Goal: Communication & Community: Answer question/provide support

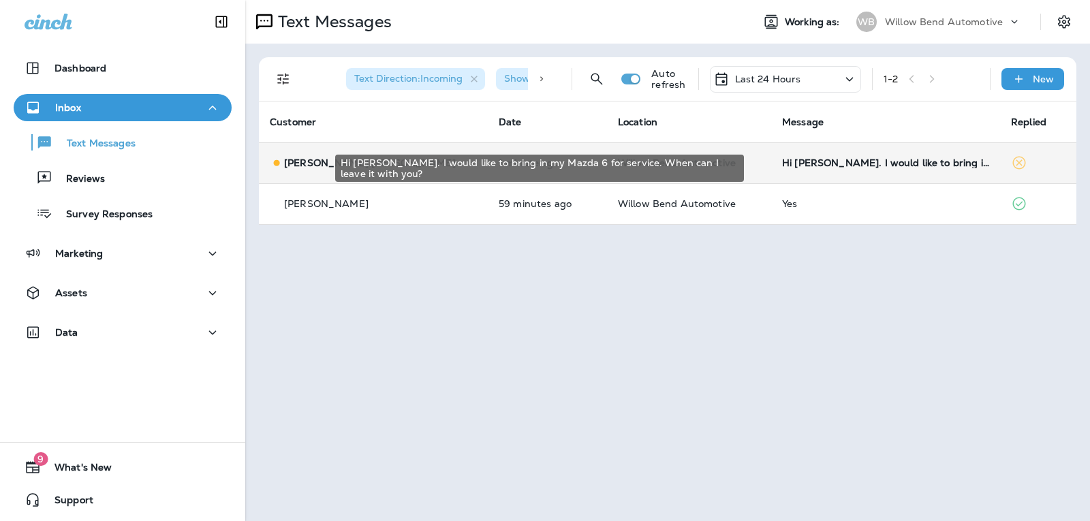
click at [909, 162] on div "Hi [PERSON_NAME]. I would like to bring in my Mazda 6 for service. When can I l…" at bounding box center [885, 162] width 207 height 11
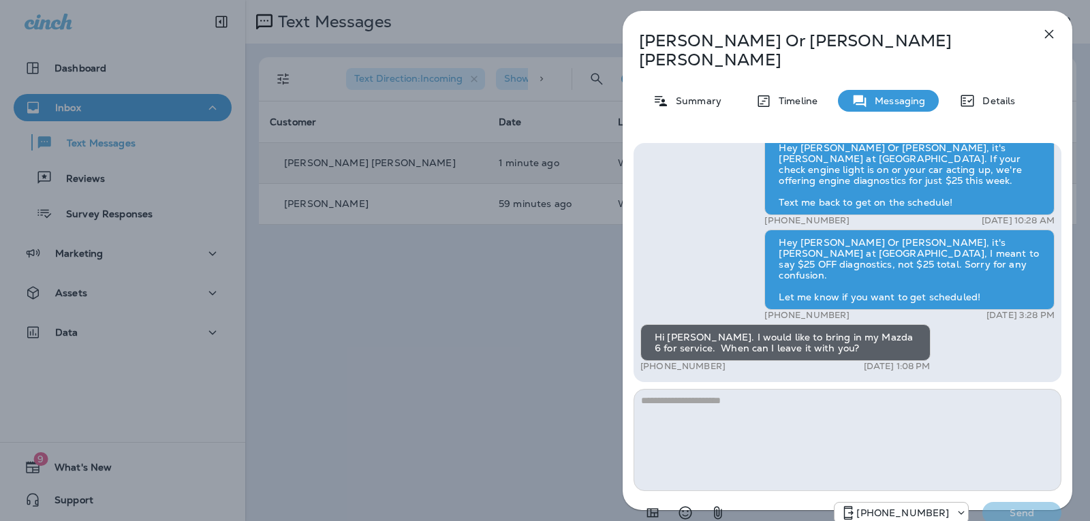
click at [708, 390] on textarea at bounding box center [848, 440] width 428 height 102
type textarea "*"
type textarea "**********"
click at [1034, 507] on p "Send" at bounding box center [1021, 513] width 57 height 12
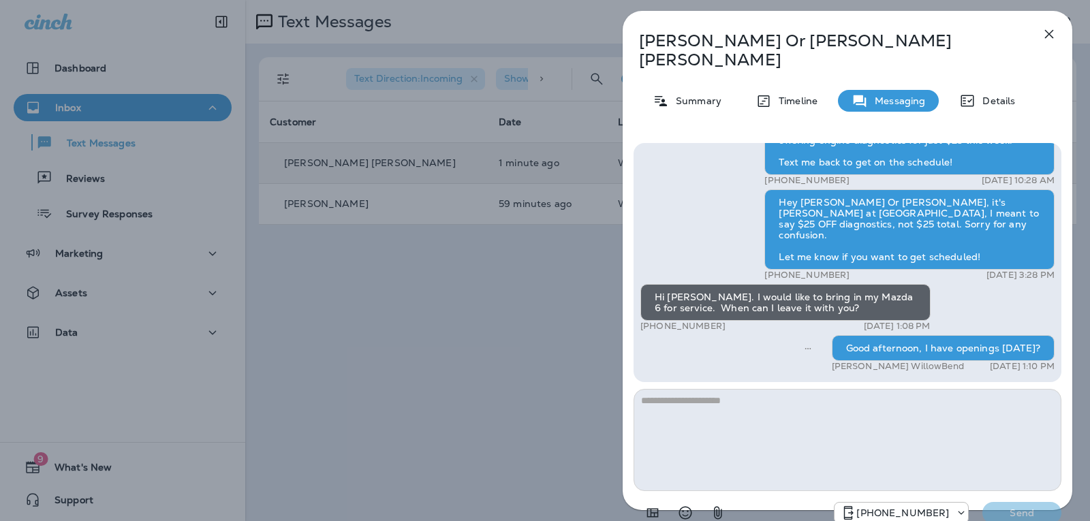
click at [1046, 39] on icon "button" at bounding box center [1049, 34] width 16 height 16
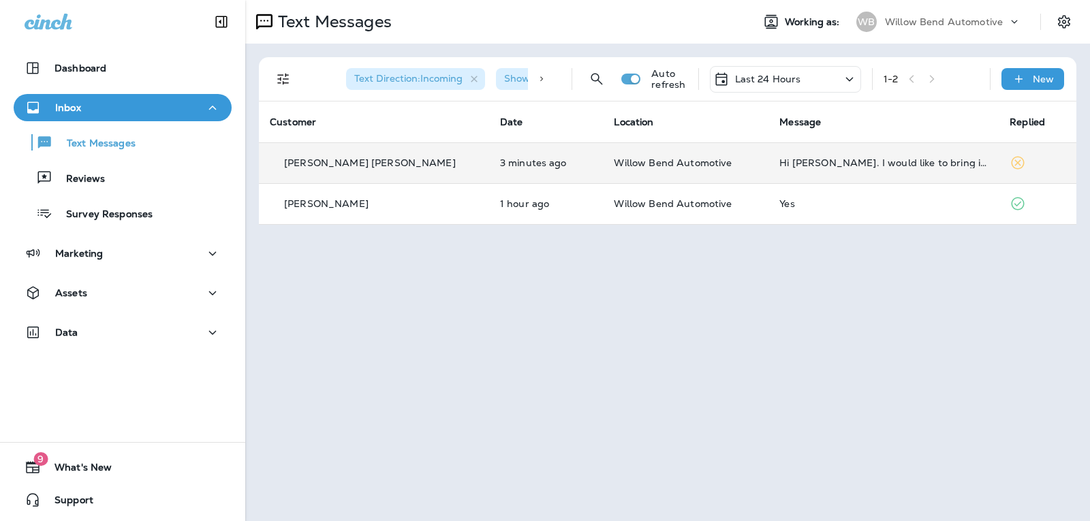
click at [882, 151] on td "Hi [PERSON_NAME]. I would like to bring in my Mazda 6 for service. When can I l…" at bounding box center [884, 162] width 230 height 41
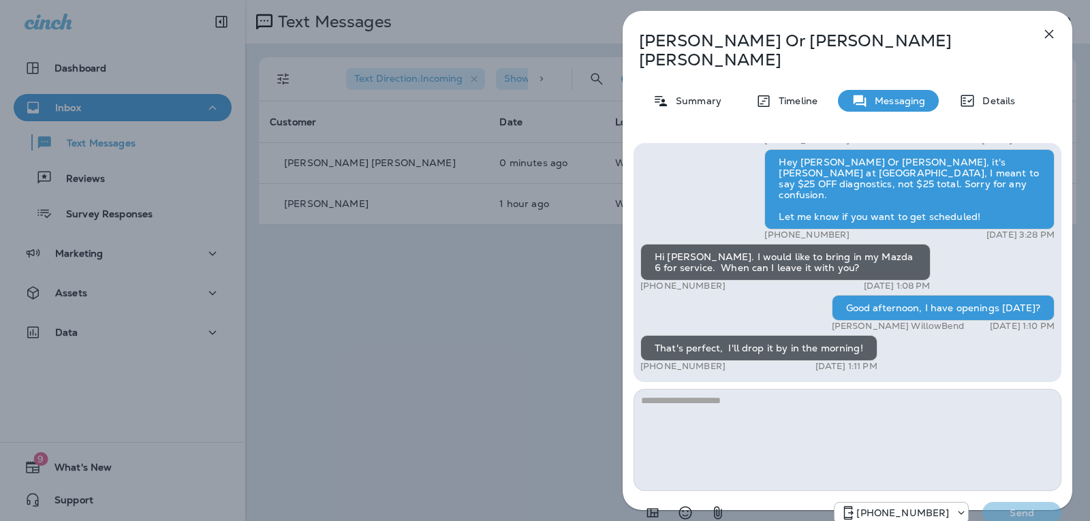
click at [742, 390] on textarea at bounding box center [848, 440] width 428 height 102
click at [683, 505] on icon "Select an emoji" at bounding box center [685, 513] width 16 height 16
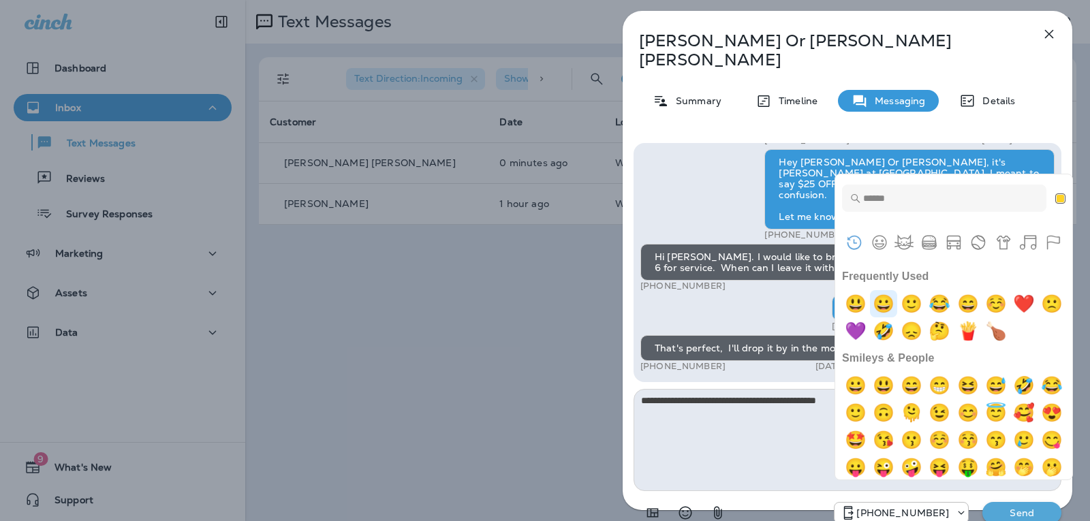
click at [896, 303] on img "grinning" at bounding box center [883, 303] width 27 height 27
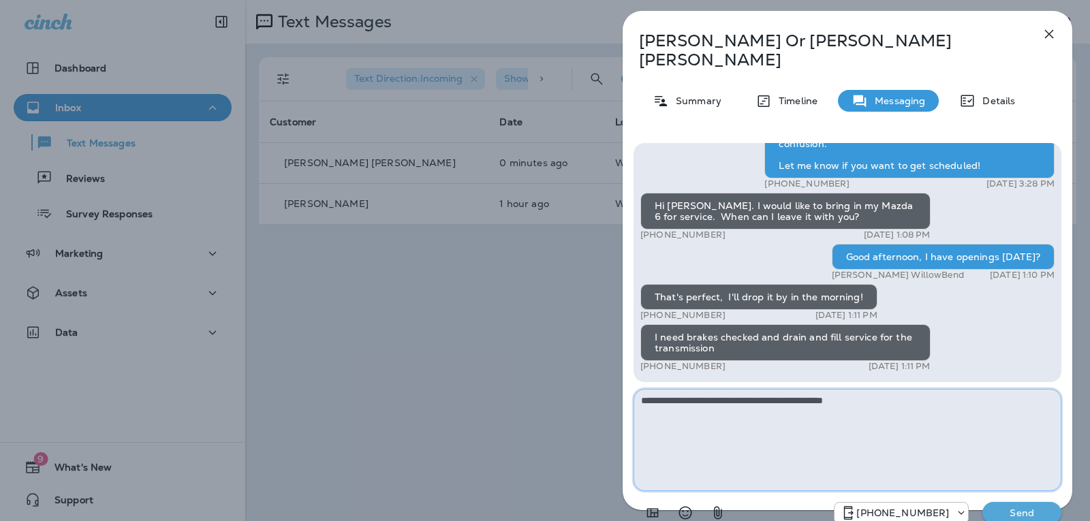
click at [900, 391] on textarea "**********" at bounding box center [848, 440] width 428 height 102
drag, startPoint x: 878, startPoint y: 387, endPoint x: 623, endPoint y: 380, distance: 254.2
click at [623, 380] on div "Hi [PERSON_NAME] [PERSON_NAME] this is [PERSON_NAME] from Willow Bend Automotiv…" at bounding box center [848, 334] width 450 height 405
type textarea "**********"
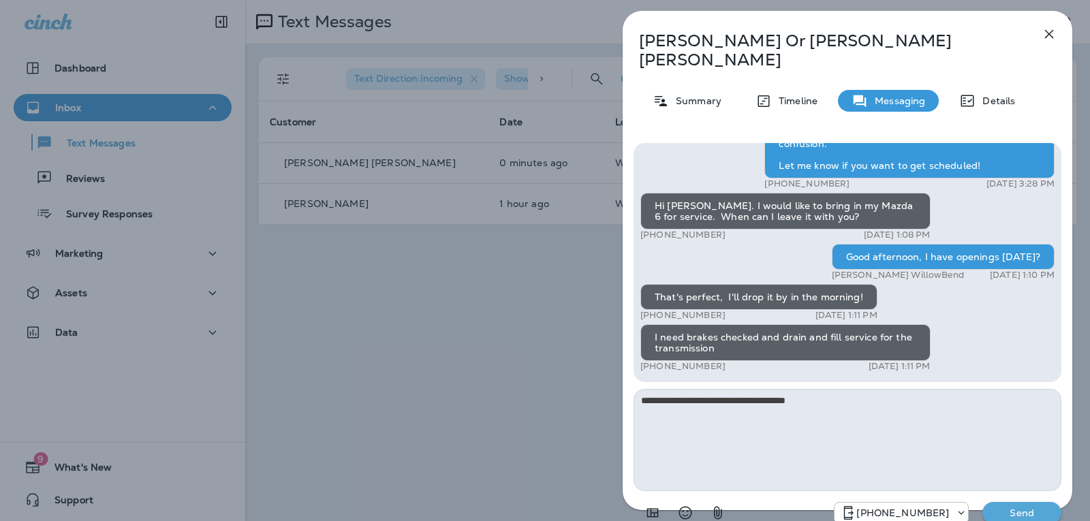
click at [1023, 507] on p "Send" at bounding box center [1021, 513] width 57 height 12
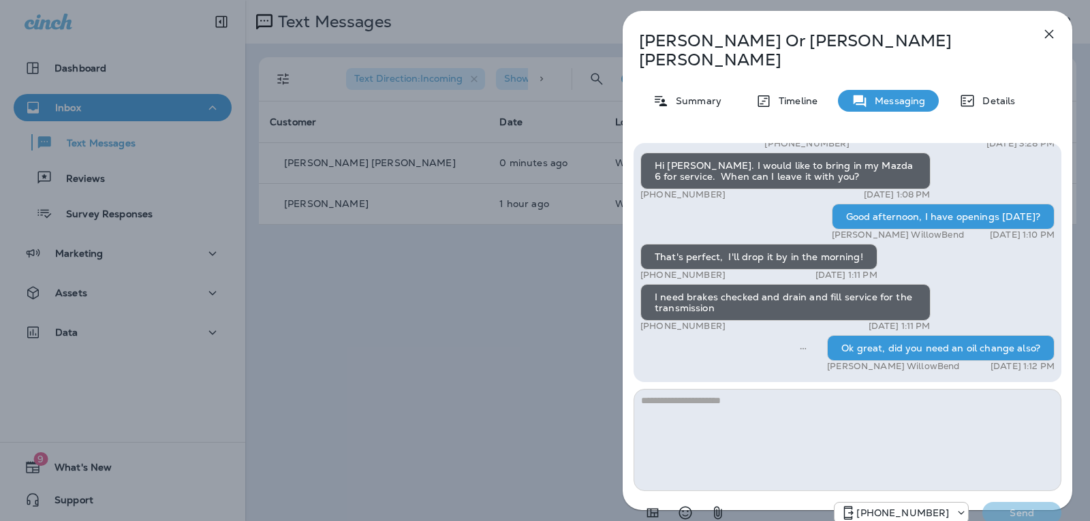
click at [1049, 34] on icon "button" at bounding box center [1049, 34] width 9 height 9
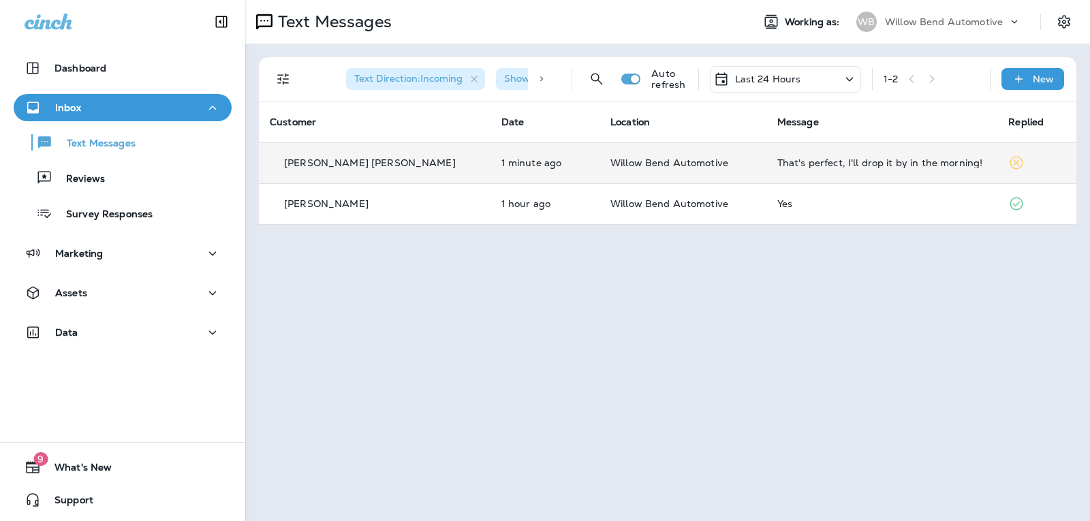
click at [816, 159] on div "That's perfect, I'll drop it by in the morning!" at bounding box center [882, 162] width 210 height 11
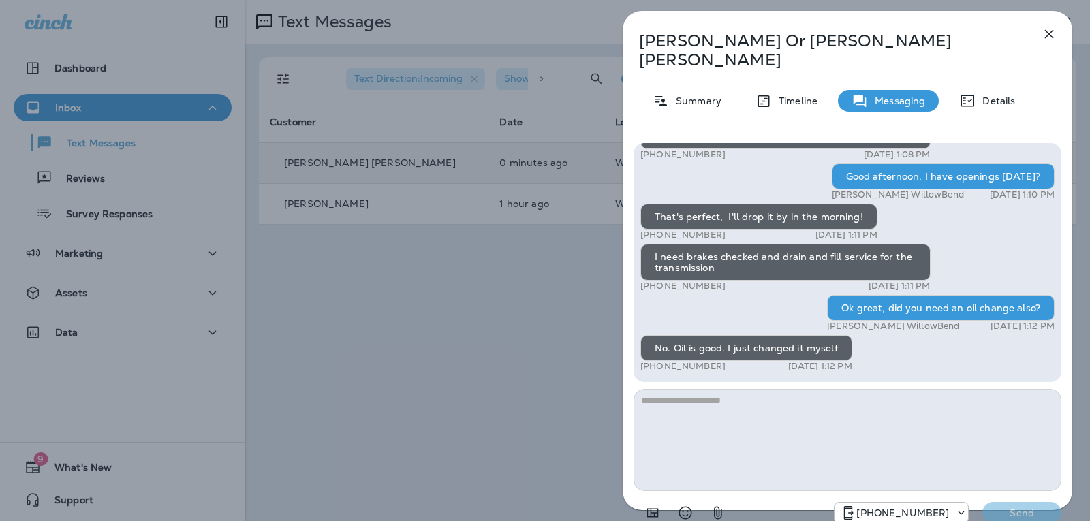
click at [749, 389] on textarea at bounding box center [848, 440] width 428 height 102
type textarea "*"
type textarea "**********"
click at [1012, 507] on p "Send" at bounding box center [1021, 513] width 57 height 12
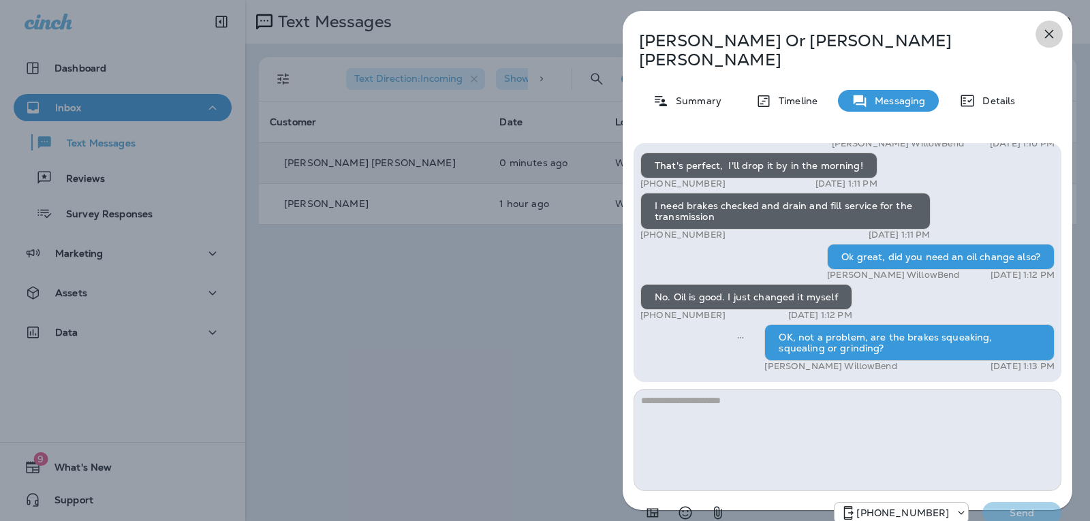
click at [1054, 33] on icon "button" at bounding box center [1049, 34] width 16 height 16
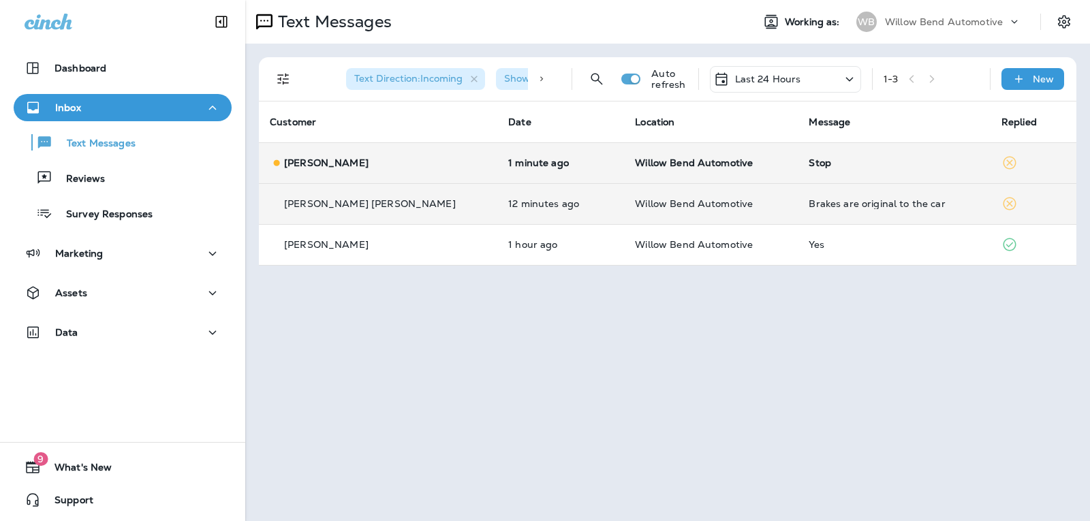
click at [899, 202] on div "Brakes are original to the car" at bounding box center [894, 203] width 170 height 11
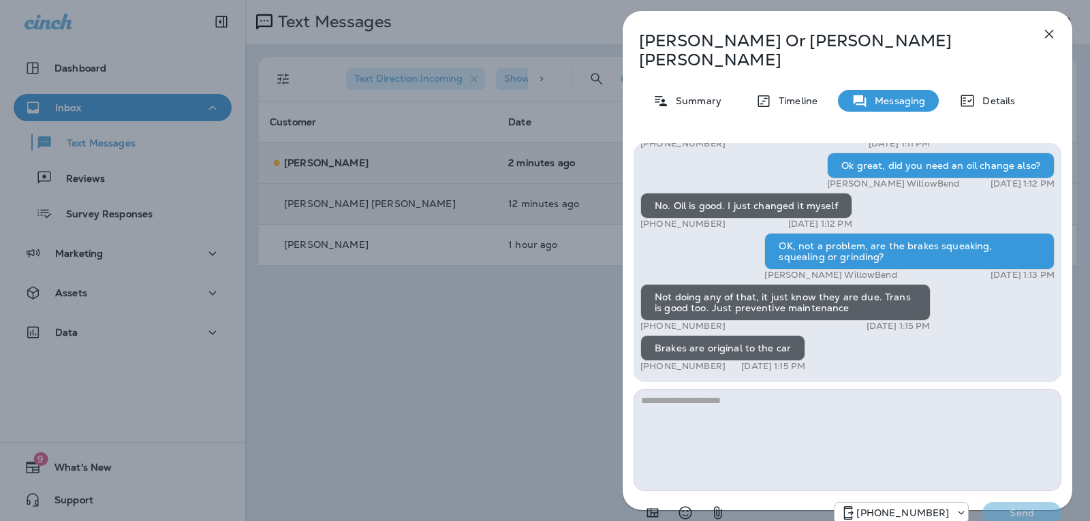
click at [683, 389] on textarea at bounding box center [848, 440] width 428 height 102
type textarea "*"
type textarea "**********"
click at [1015, 507] on p "Send" at bounding box center [1021, 513] width 57 height 12
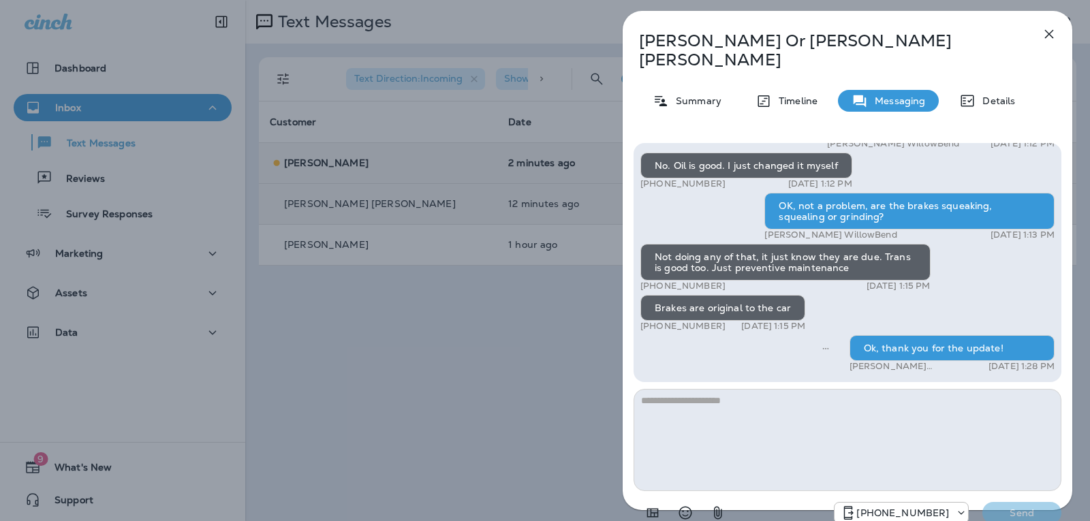
click at [1044, 29] on icon "button" at bounding box center [1049, 34] width 16 height 16
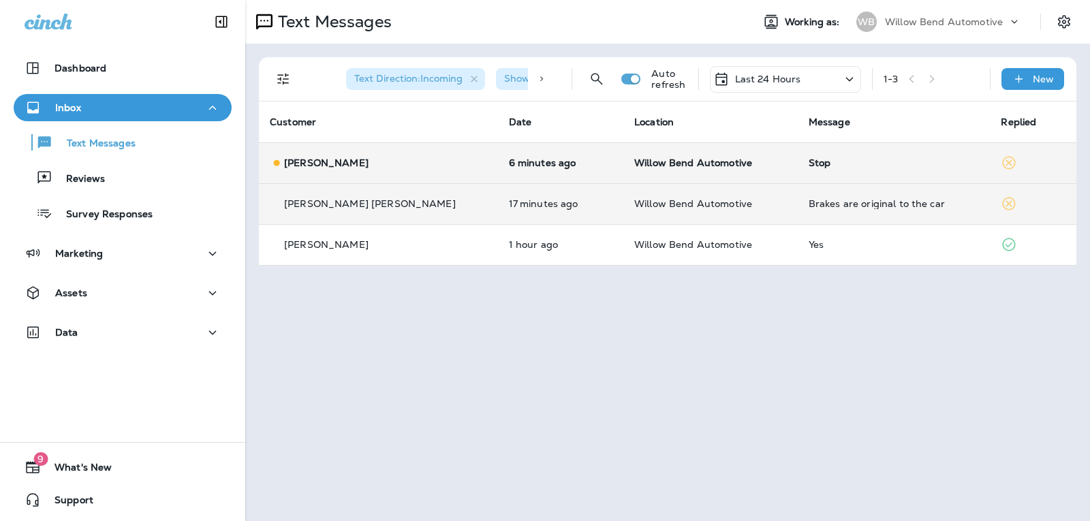
click at [849, 217] on td "Brakes are original to the car" at bounding box center [894, 203] width 193 height 41
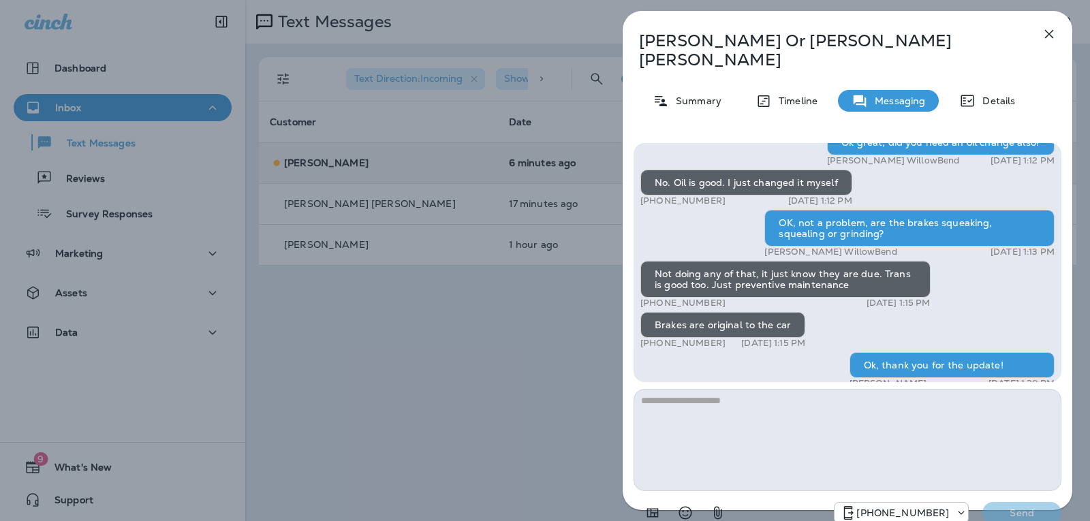
scroll to position [-68, 0]
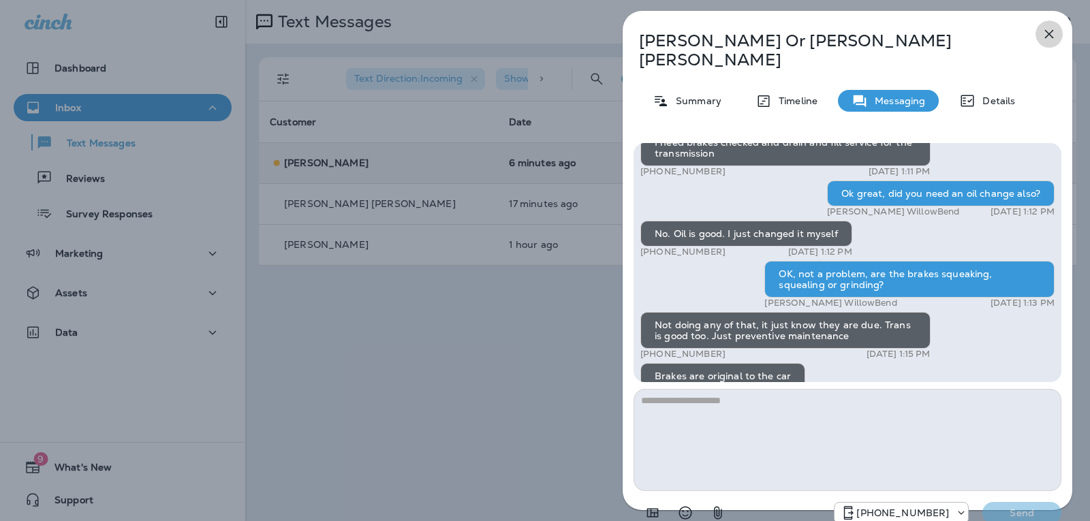
click at [1042, 41] on icon "button" at bounding box center [1049, 34] width 16 height 16
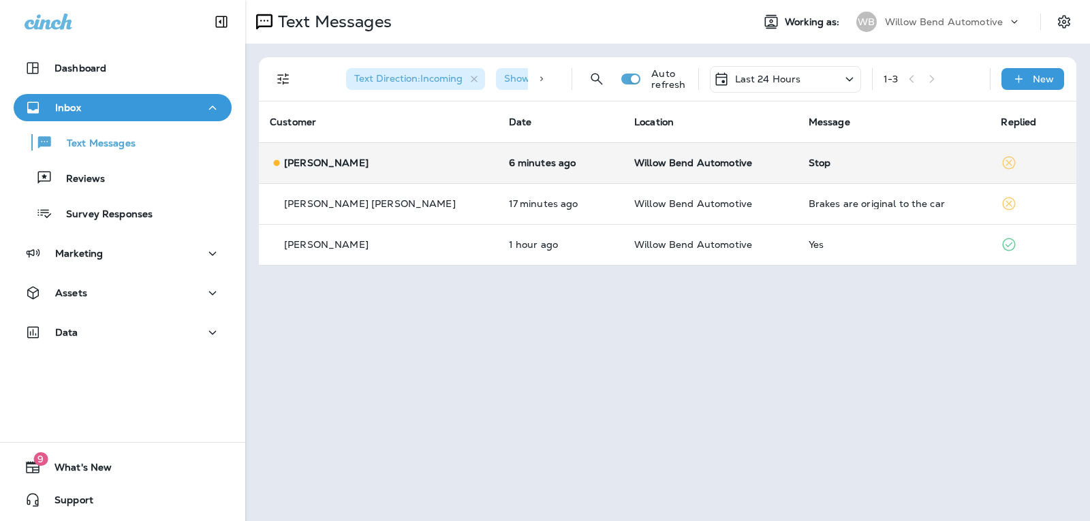
click at [878, 159] on div "Stop" at bounding box center [894, 162] width 171 height 11
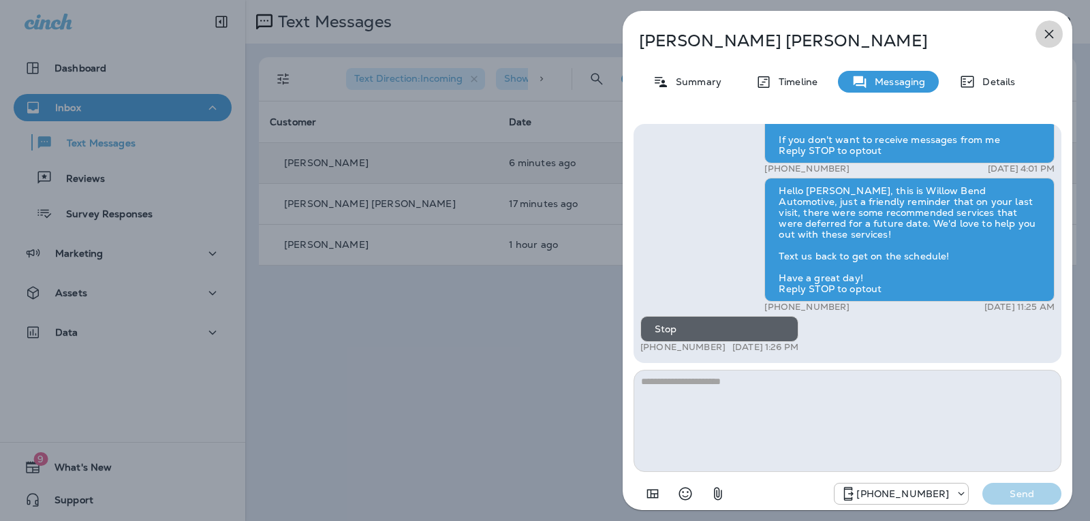
click at [1055, 31] on icon "button" at bounding box center [1049, 34] width 16 height 16
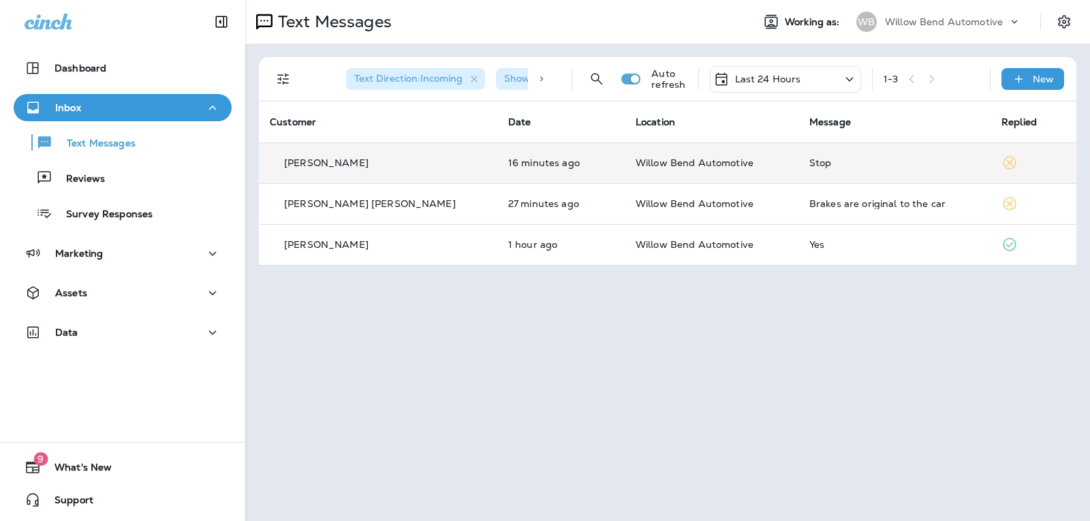
click at [773, 69] on div "Last 24 Hours" at bounding box center [785, 79] width 151 height 27
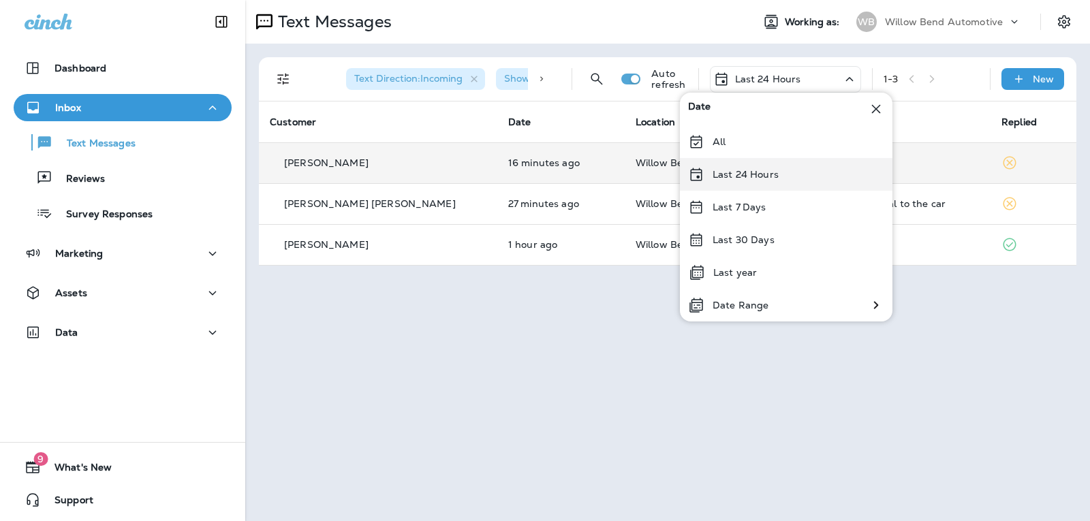
click at [762, 187] on div "Last 24 Hours" at bounding box center [786, 174] width 213 height 33
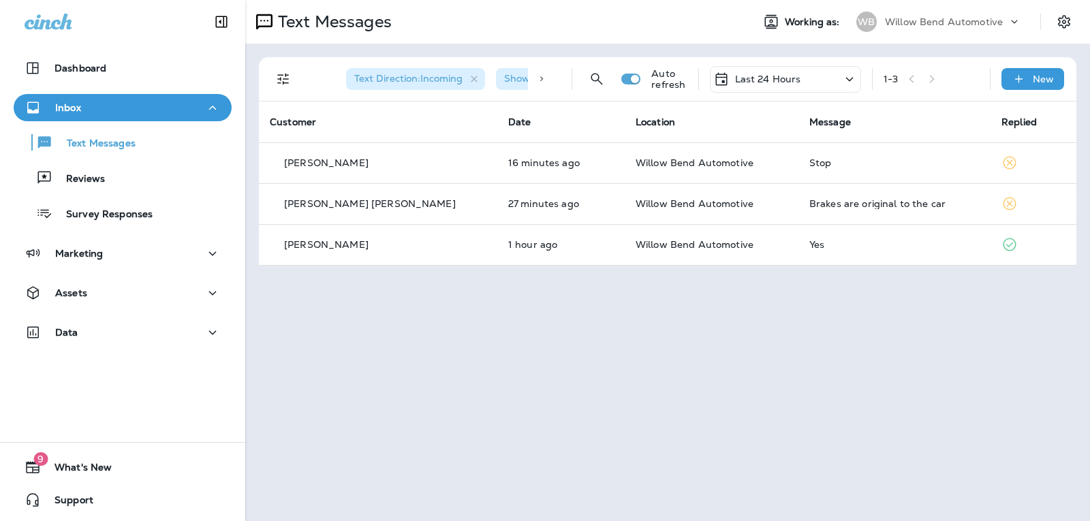
click at [776, 80] on p "Last 24 Hours" at bounding box center [768, 79] width 66 height 11
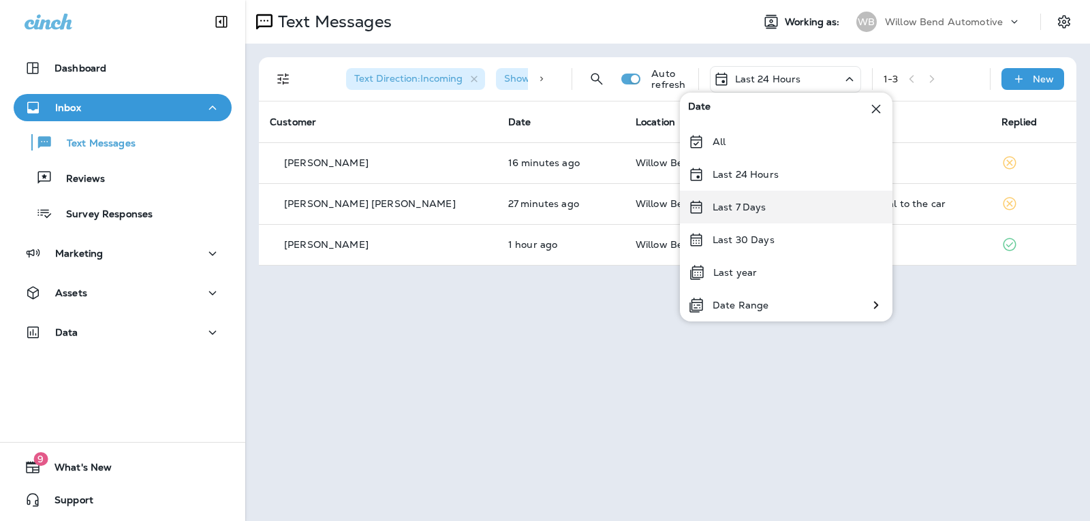
click at [782, 202] on div "Last 7 Days" at bounding box center [786, 207] width 213 height 33
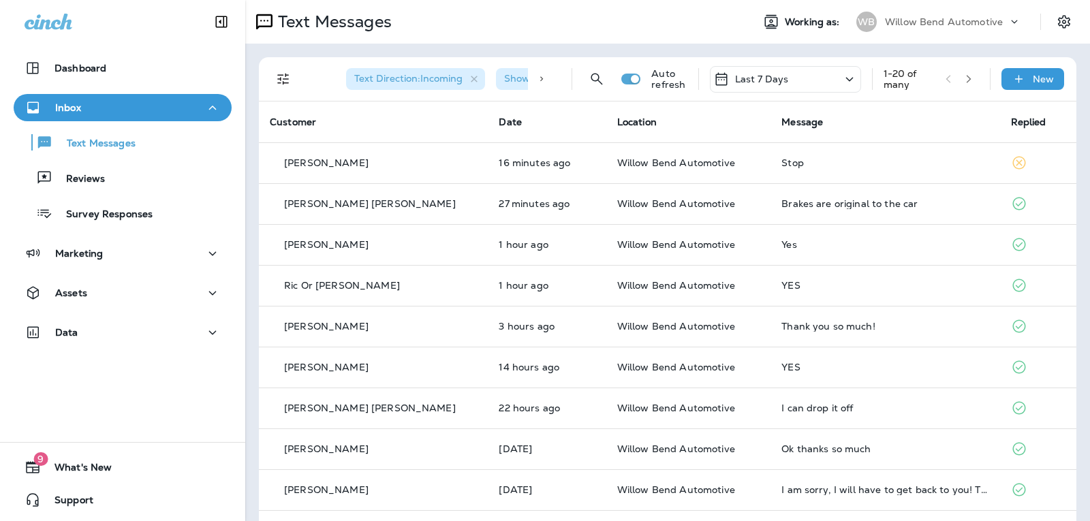
click at [739, 78] on p "Last 7 Days" at bounding box center [762, 79] width 54 height 11
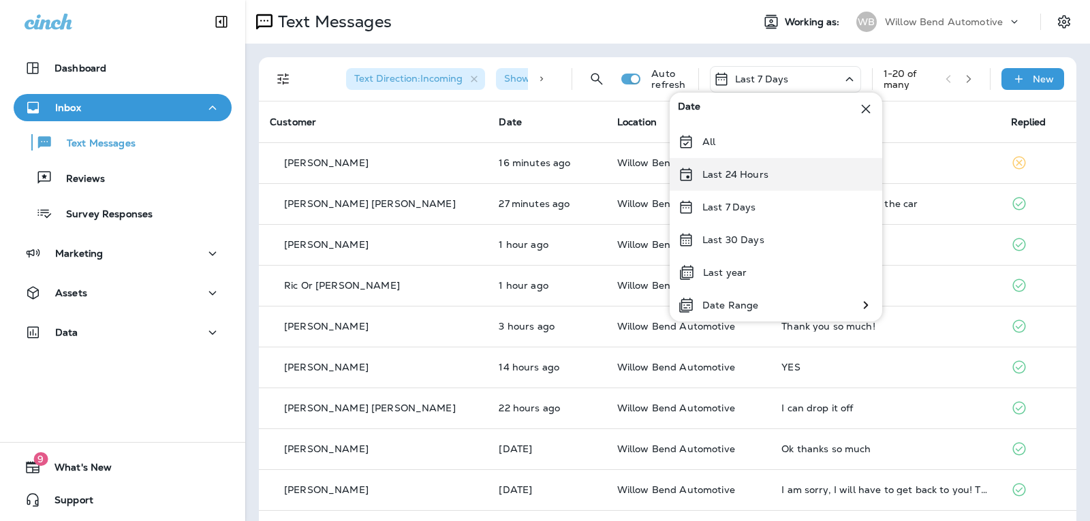
click at [744, 172] on p "Last 24 Hours" at bounding box center [735, 174] width 66 height 11
